Goal: Find specific page/section: Find specific page/section

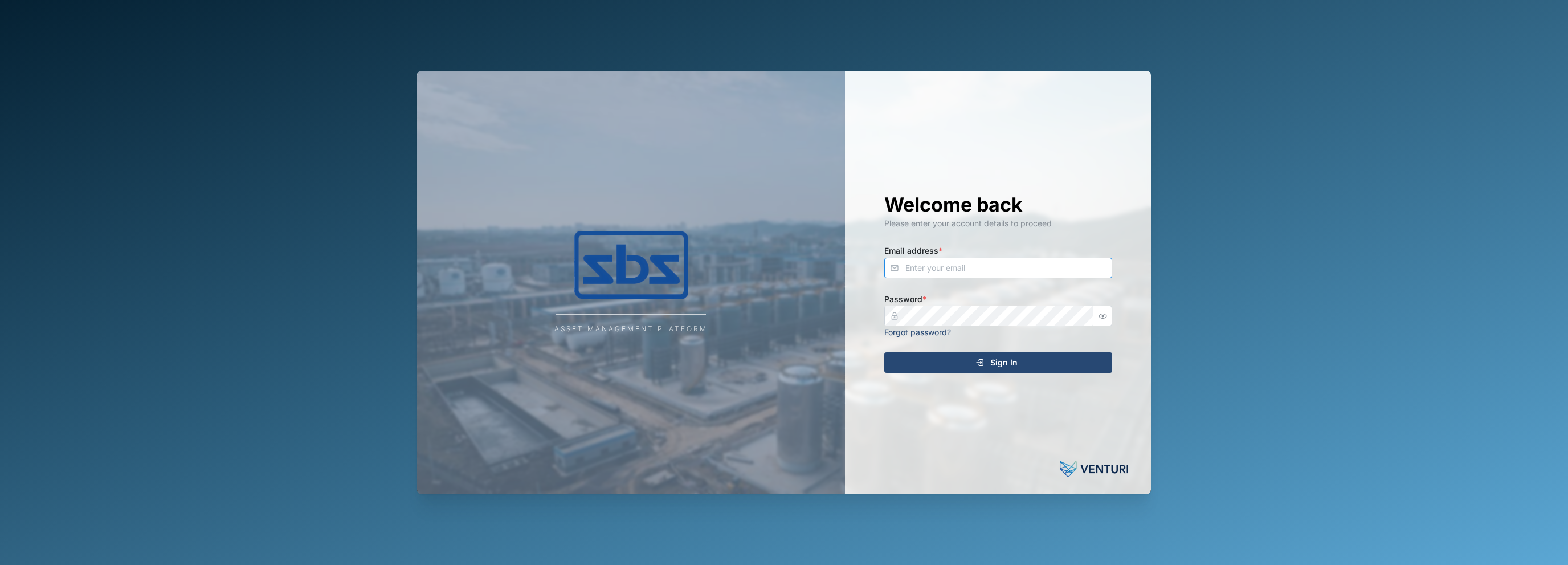
type input "[EMAIL_ADDRESS][DOMAIN_NAME]"
click at [985, 361] on icon "submit" at bounding box center [980, 362] width 9 height 9
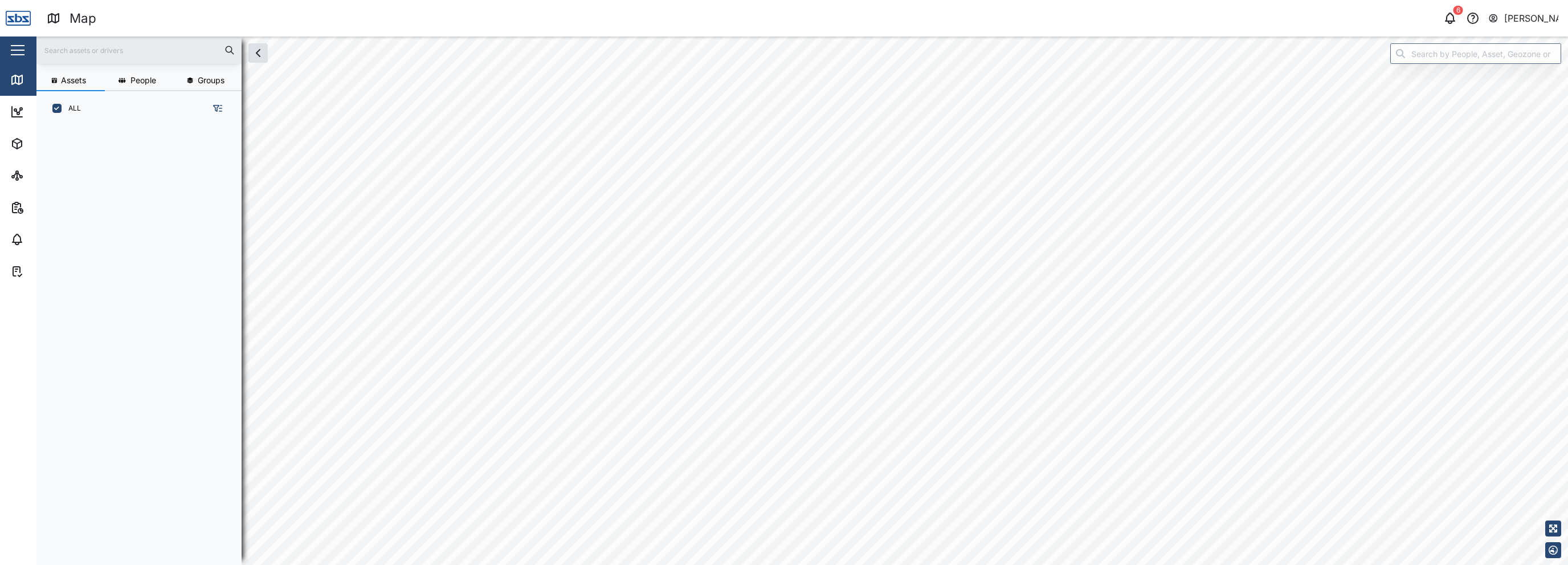
scroll to position [425, 178]
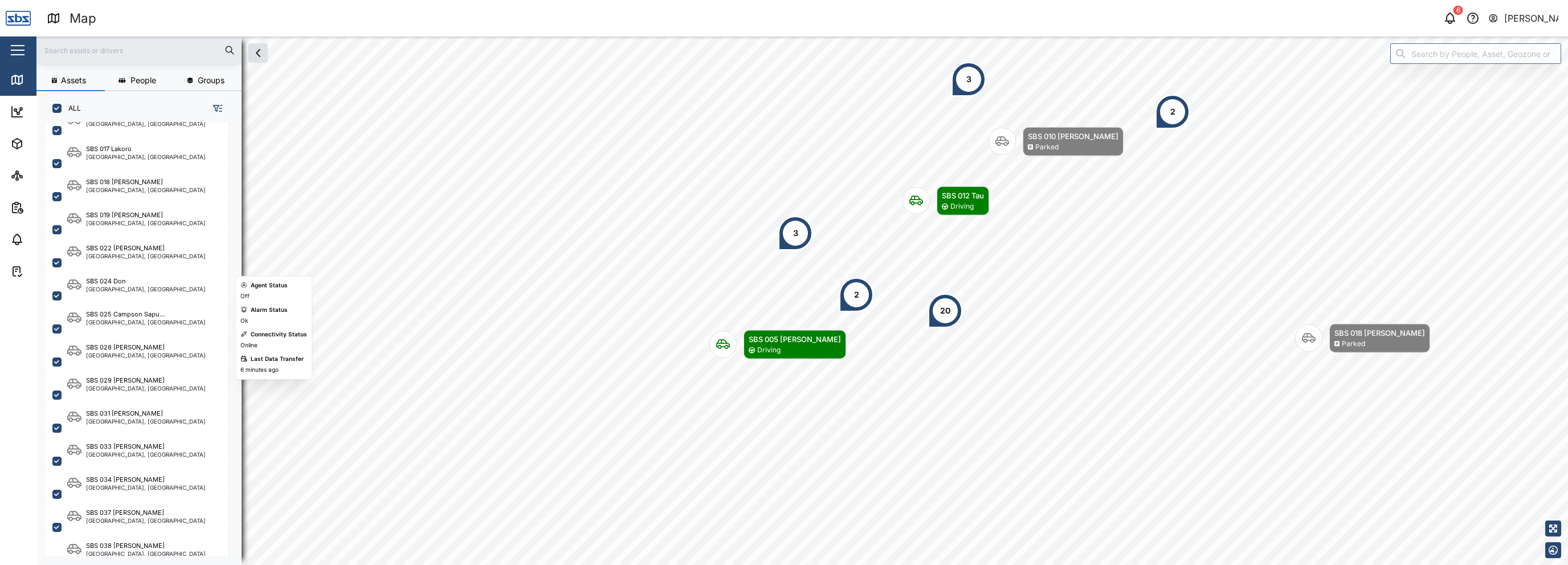
scroll to position [1087, 0]
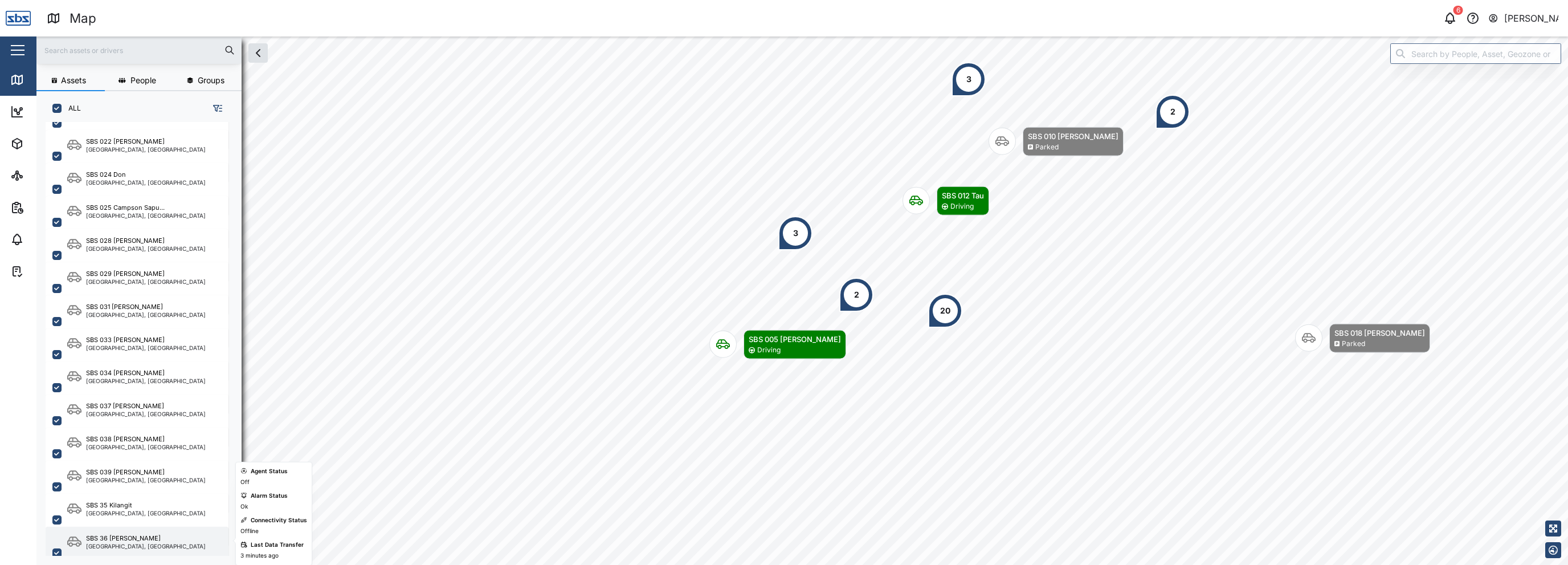
click at [129, 535] on div "SBS 36 [PERSON_NAME]" at bounding box center [123, 538] width 75 height 9
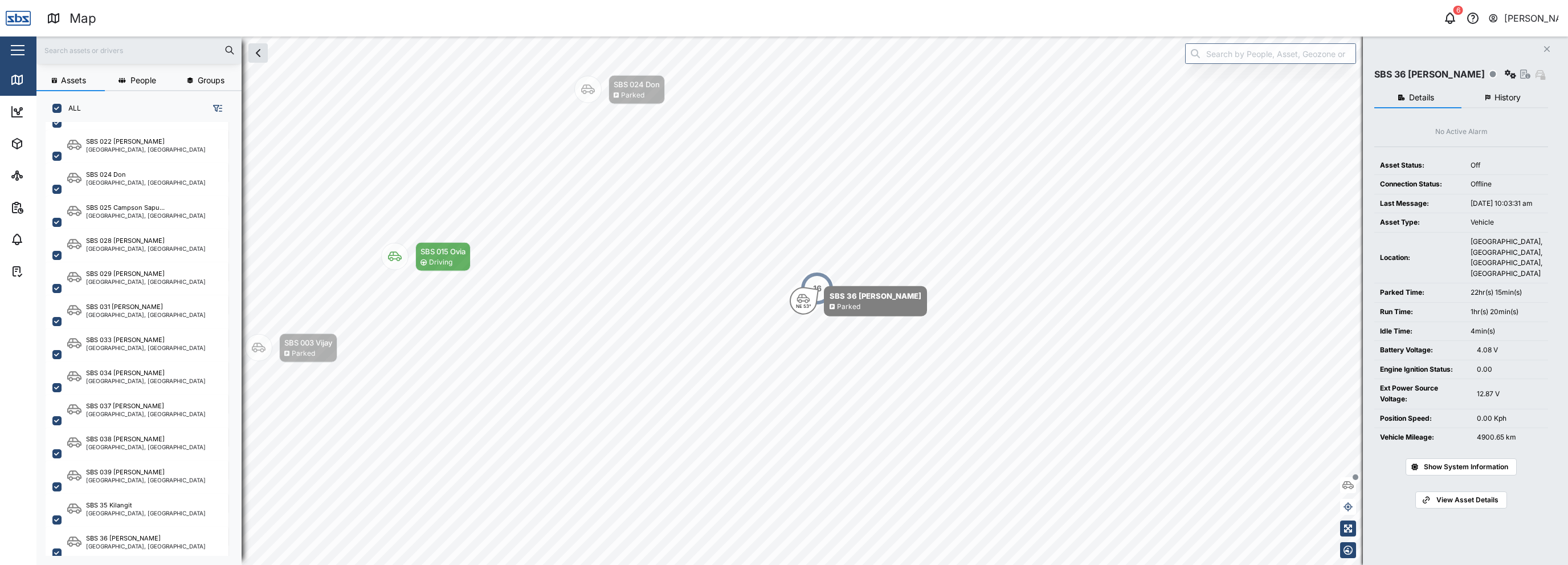
click at [1440, 508] on span "View Asset Details" at bounding box center [1467, 499] width 62 height 16
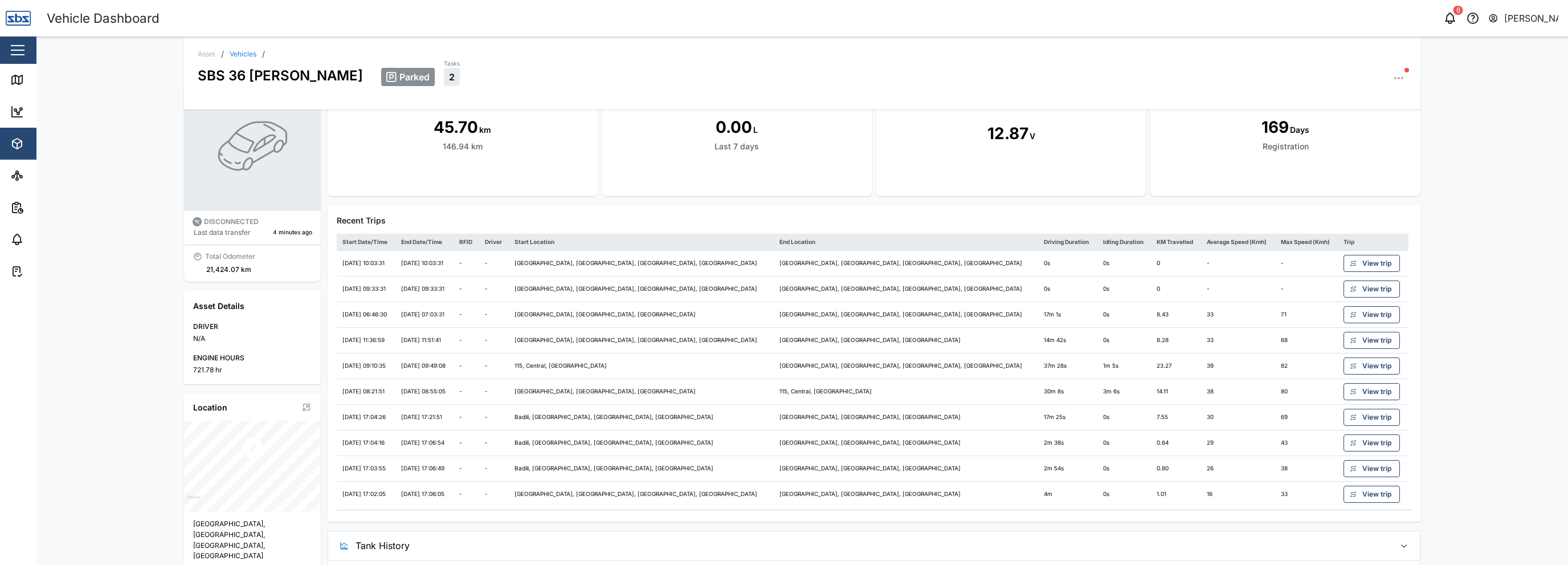
scroll to position [7, 0]
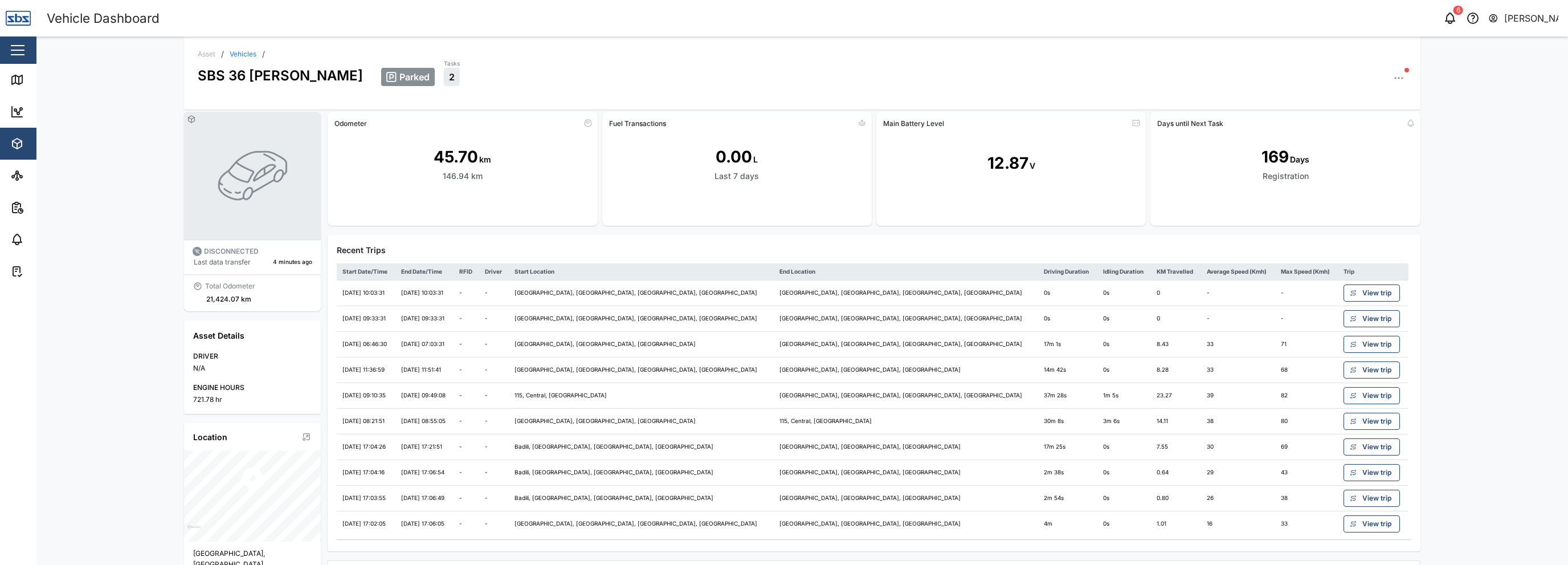
click at [201, 57] on div "Asset" at bounding box center [206, 54] width 18 height 7
click at [241, 55] on link "Vehicles" at bounding box center [243, 54] width 27 height 7
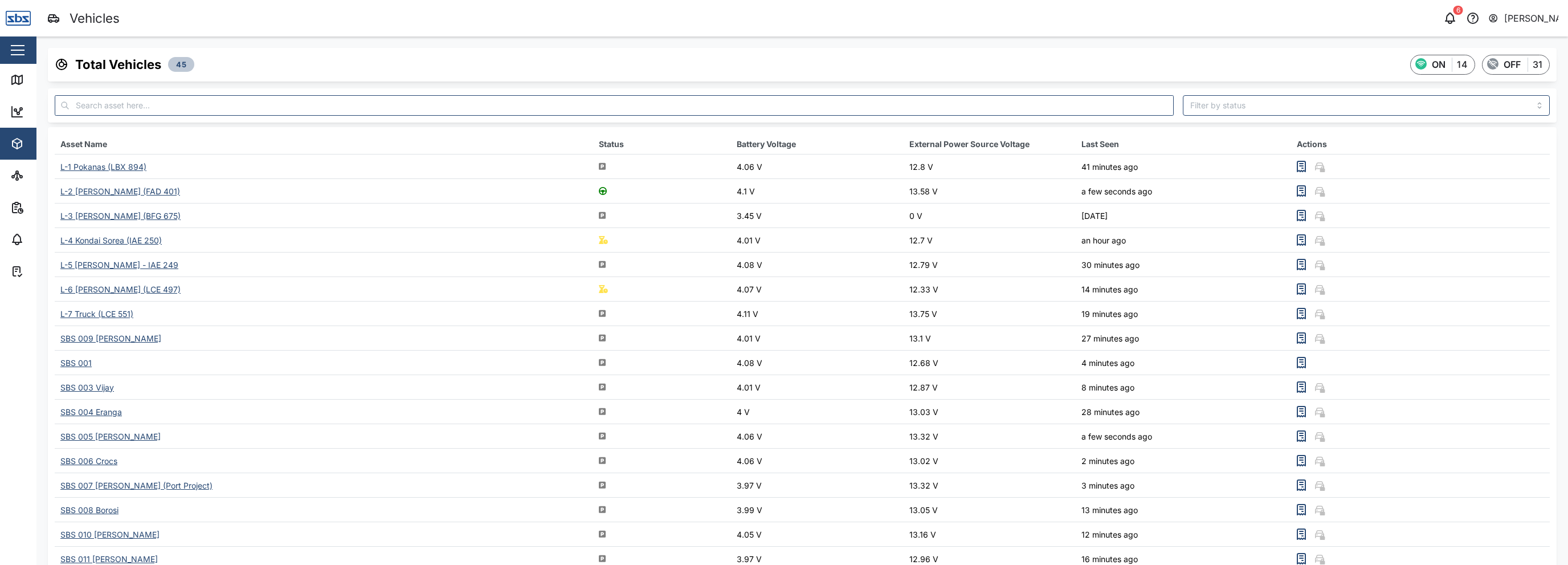
click at [16, 50] on div "button" at bounding box center [18, 50] width 14 height 1
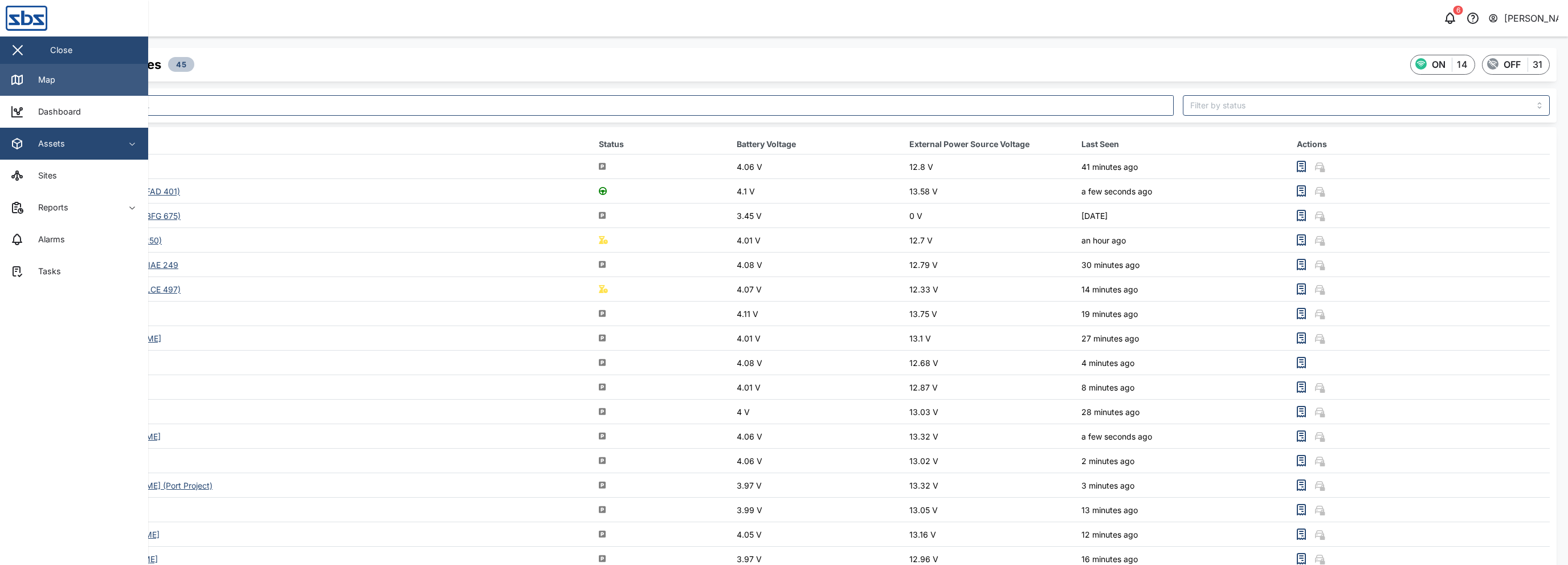
click at [36, 77] on div "Map" at bounding box center [42, 80] width 26 height 13
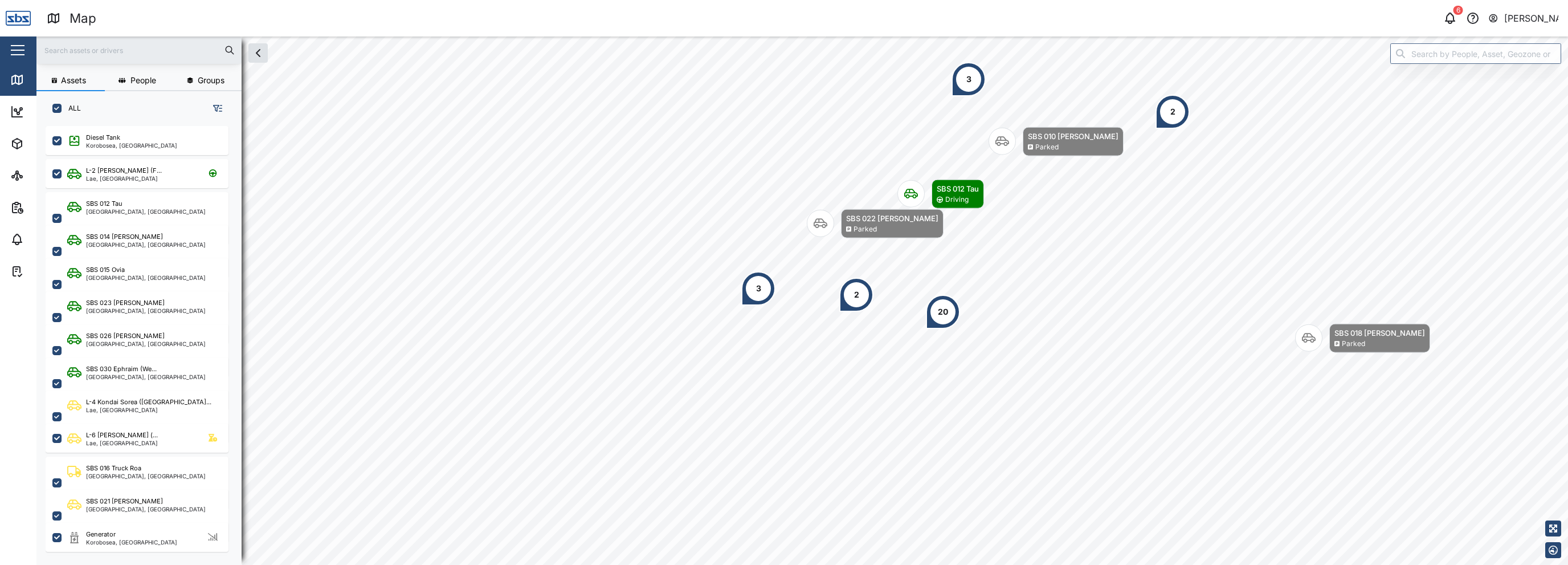
scroll to position [425, 178]
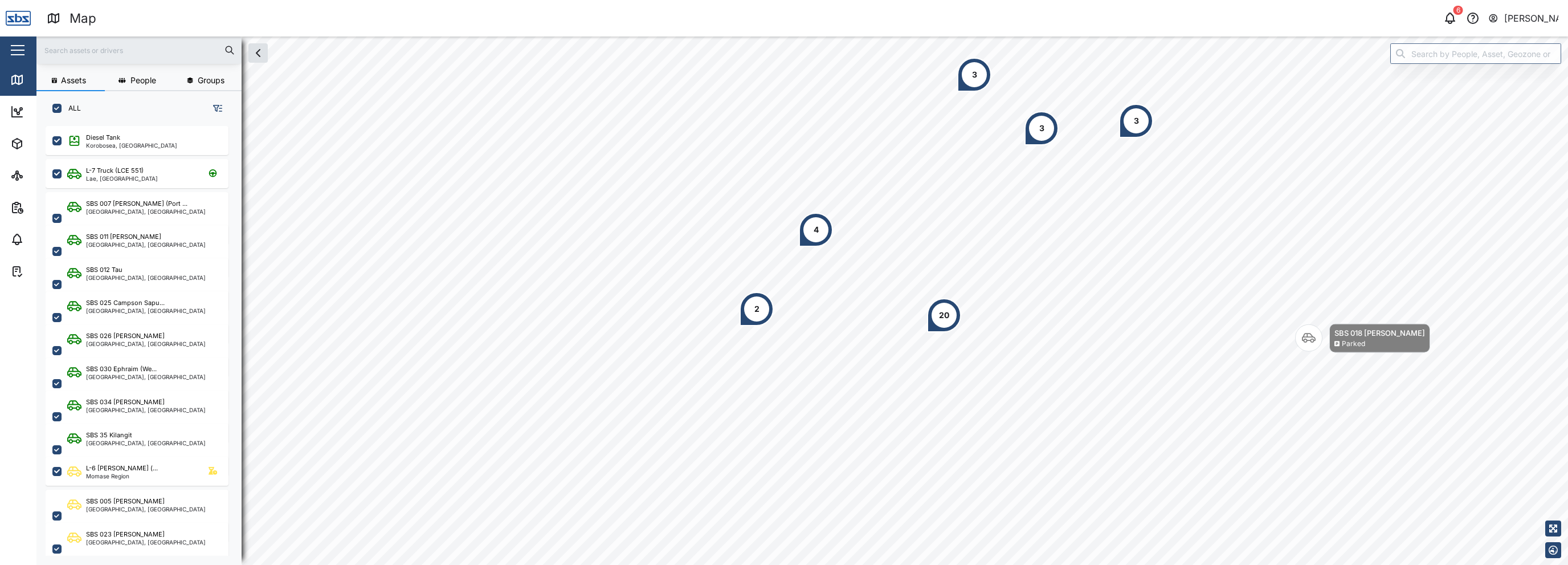
click at [1498, 20] on icon "button" at bounding box center [1493, 18] width 10 height 14
click at [1475, 79] on div "Sign Out" at bounding box center [1488, 73] width 123 height 14
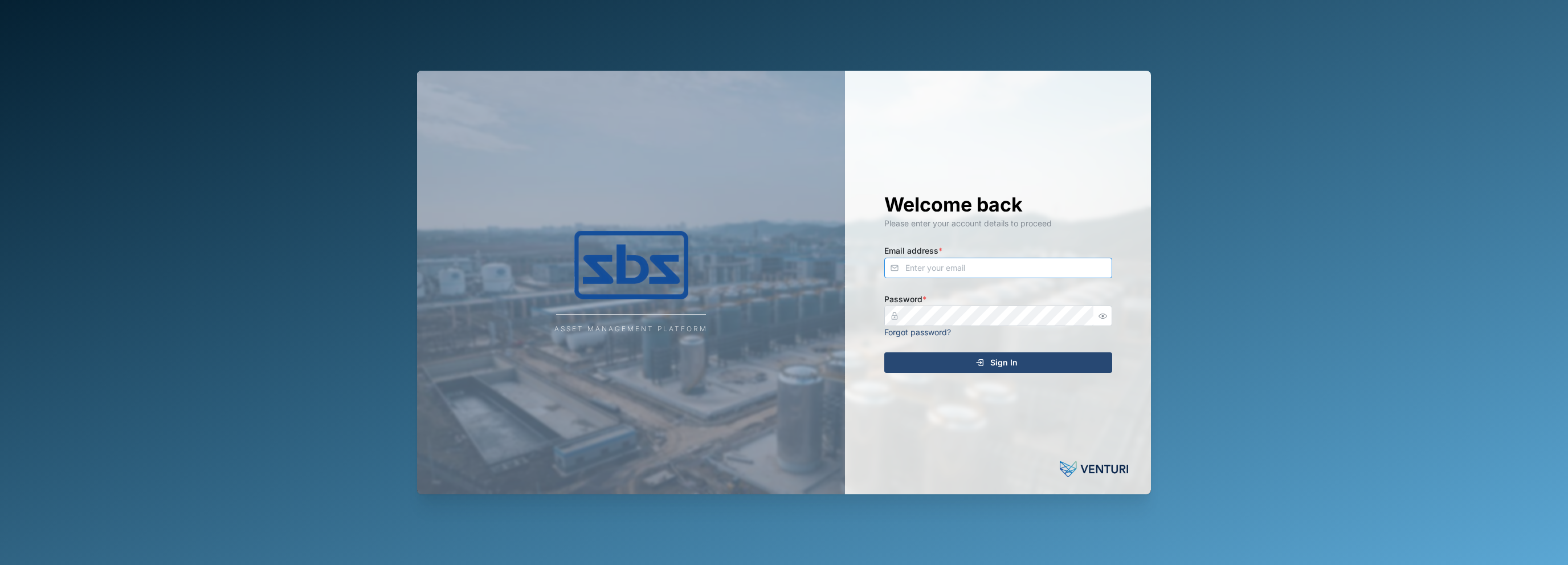
type input "[EMAIL_ADDRESS][DOMAIN_NAME]"
